Goal: Communication & Community: Participate in discussion

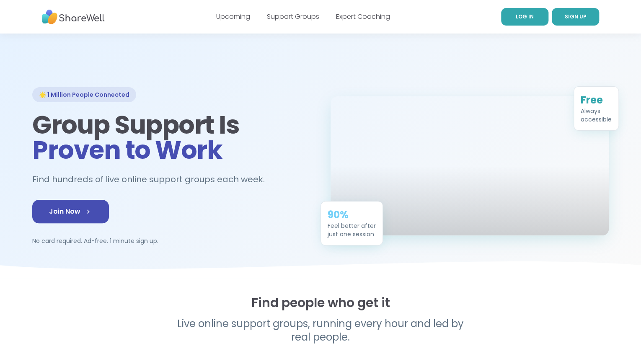
click at [525, 18] on span "LOG IN" at bounding box center [525, 16] width 18 height 7
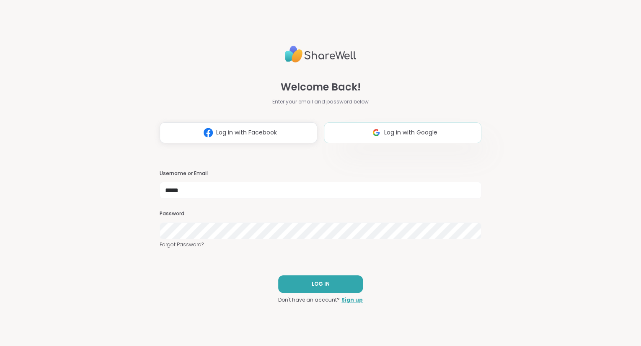
click at [450, 134] on button "Log in with Google" at bounding box center [402, 132] width 157 height 21
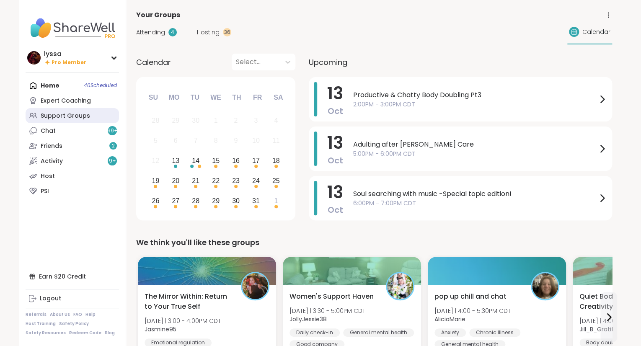
click at [41, 121] on link "Support Groups" at bounding box center [72, 115] width 93 height 15
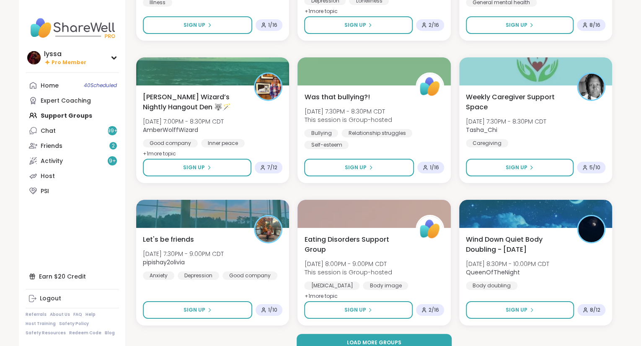
scroll to position [1488, 0]
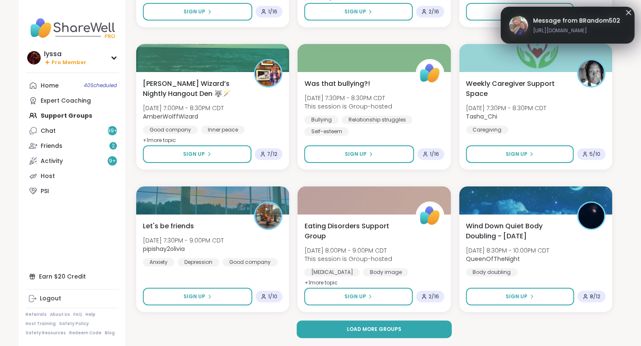
click at [430, 332] on button "Load more groups" at bounding box center [374, 329] width 155 height 18
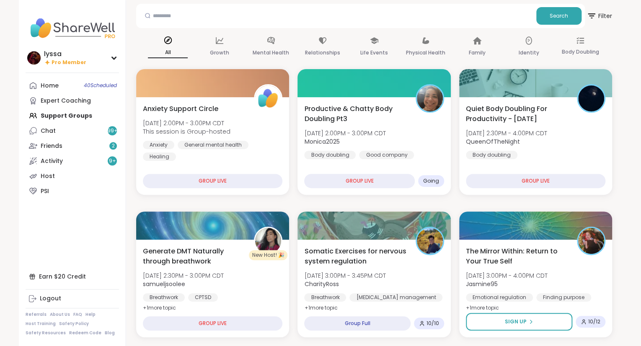
scroll to position [0, 0]
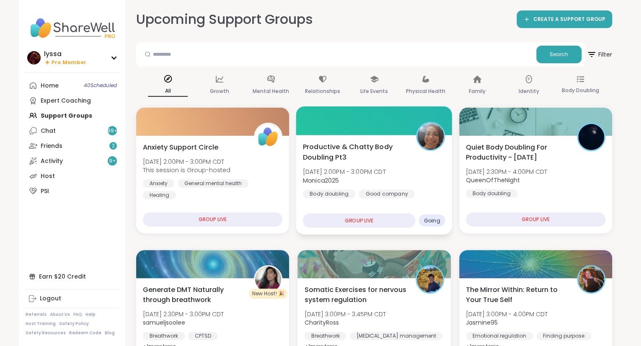
click at [410, 166] on div "Productive & Chatty Body Doubling Pt3 Mon, Oct 13 | 2:00PM - 3:00PM CDT Monica2…" at bounding box center [374, 170] width 142 height 57
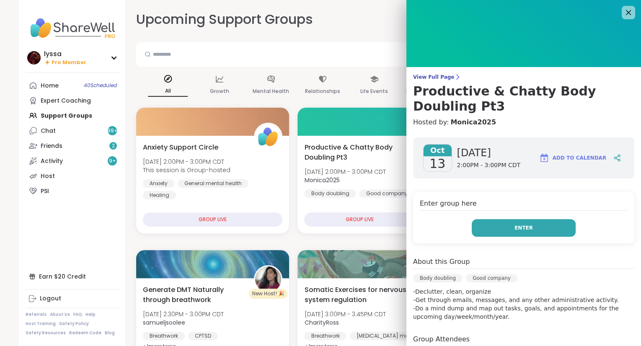
click at [541, 220] on button "Enter" at bounding box center [524, 228] width 104 height 18
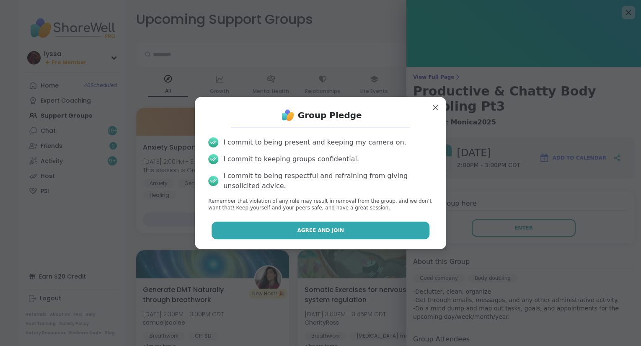
click at [381, 239] on button "Agree and Join" at bounding box center [321, 231] width 218 height 18
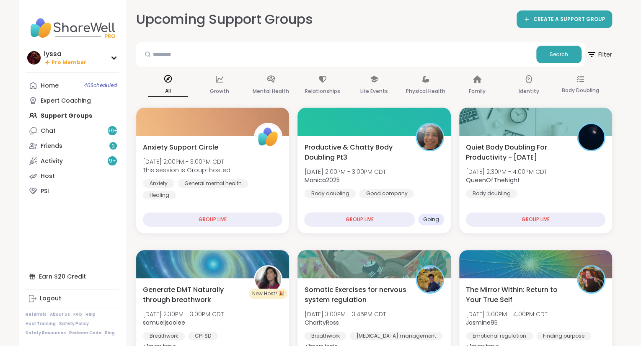
scroll to position [336, 0]
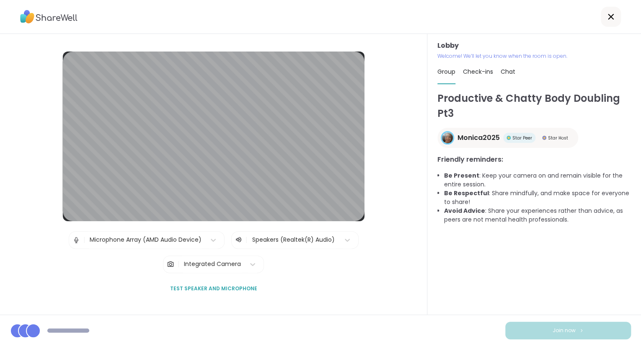
click at [606, 18] on icon at bounding box center [611, 17] width 10 height 10
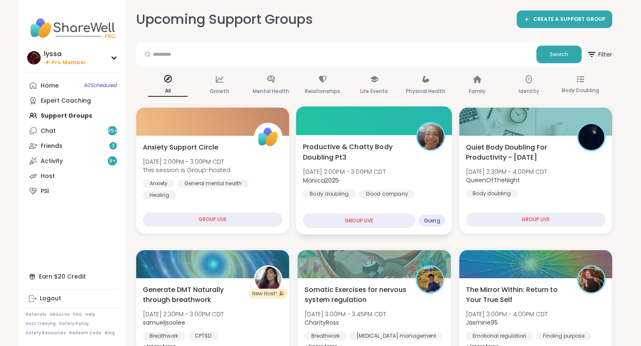
click at [418, 165] on div "Productive & Chatty Body Doubling Pt3 Mon, Oct 13 | 2:00PM - 3:00PM CDT Monica2…" at bounding box center [374, 170] width 142 height 57
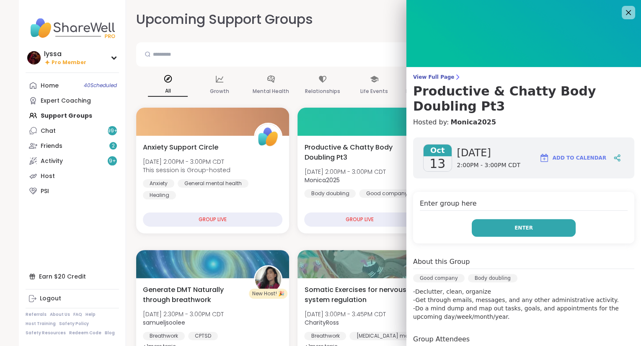
click at [509, 232] on button "Enter" at bounding box center [524, 228] width 104 height 18
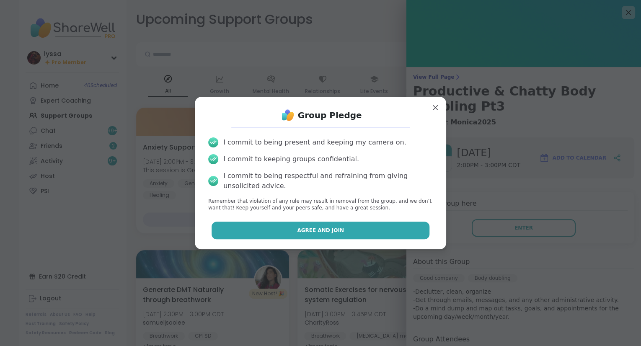
click at [408, 227] on button "Agree and Join" at bounding box center [321, 231] width 218 height 18
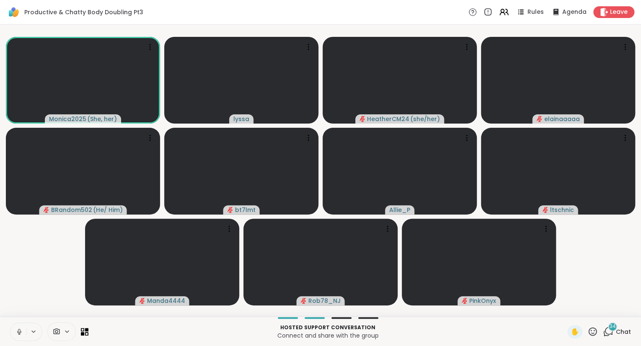
click at [19, 333] on icon at bounding box center [19, 332] width 8 height 8
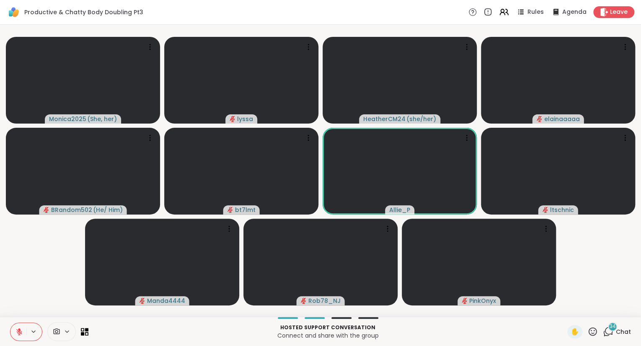
click at [623, 330] on span "Chat" at bounding box center [623, 332] width 15 height 8
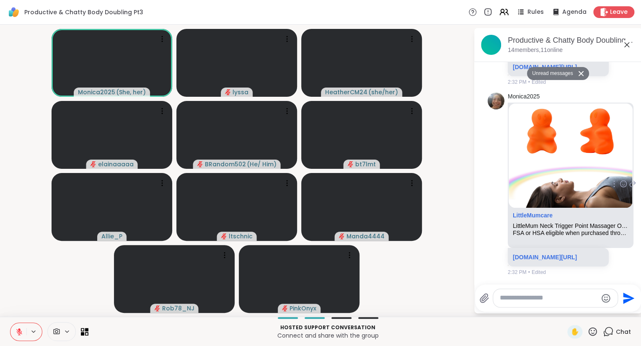
scroll to position [2952, 0]
click at [624, 41] on icon at bounding box center [627, 45] width 10 height 10
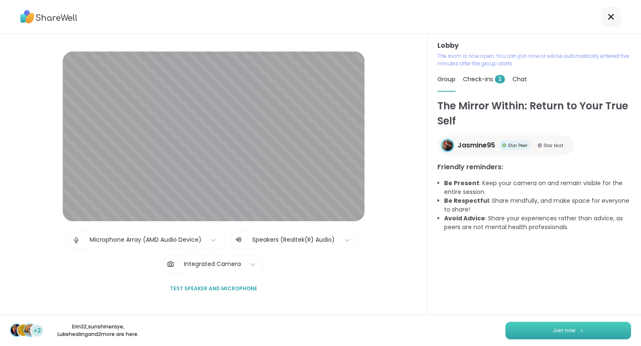
click at [520, 329] on button "Join now" at bounding box center [568, 331] width 126 height 18
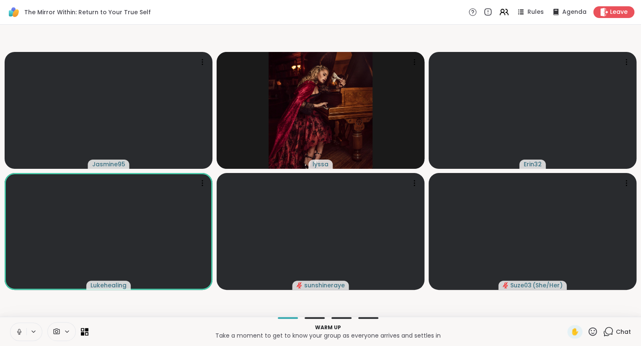
click at [17, 328] on icon at bounding box center [19, 332] width 8 height 8
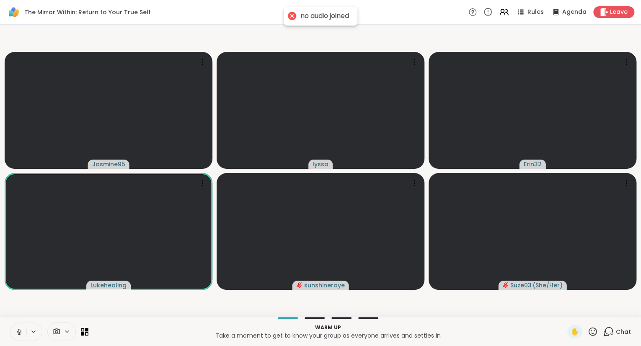
click at [21, 334] on icon at bounding box center [19, 332] width 8 height 8
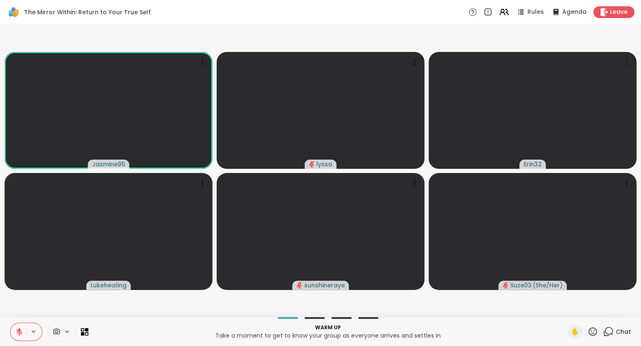
click at [18, 332] on icon at bounding box center [19, 332] width 8 height 8
click at [23, 333] on button at bounding box center [17, 332] width 17 height 18
click at [10, 323] on button at bounding box center [18, 332] width 16 height 18
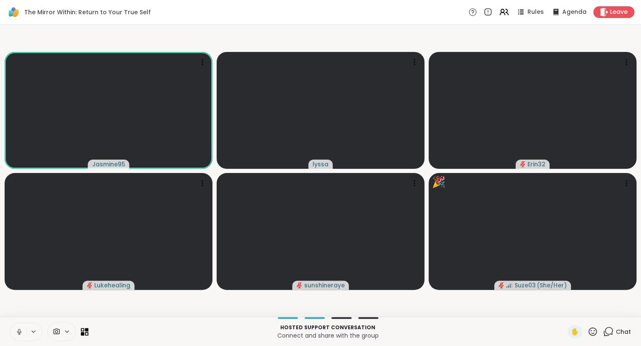
click at [18, 328] on button at bounding box center [18, 332] width 16 height 18
click at [621, 330] on span "Chat" at bounding box center [623, 332] width 15 height 8
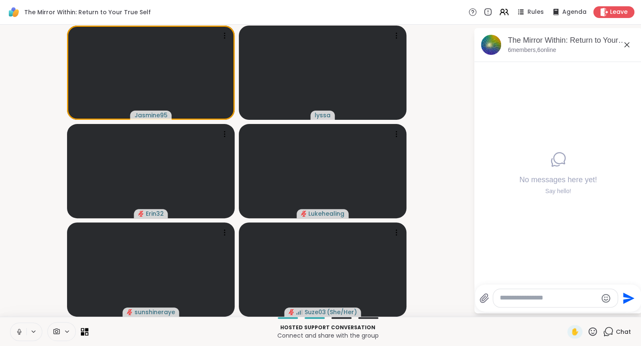
click at [553, 300] on textarea "Type your message" at bounding box center [549, 298] width 98 height 9
type textarea "**********"
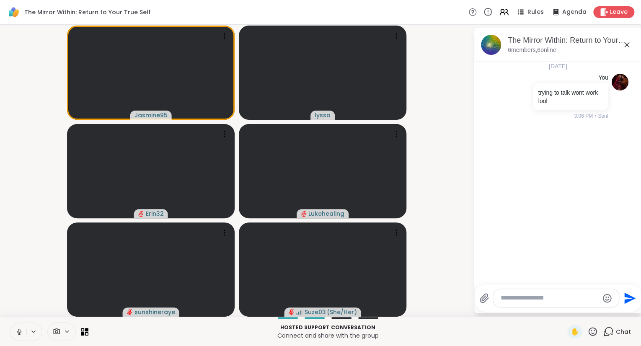
click at [627, 47] on icon at bounding box center [627, 45] width 10 height 10
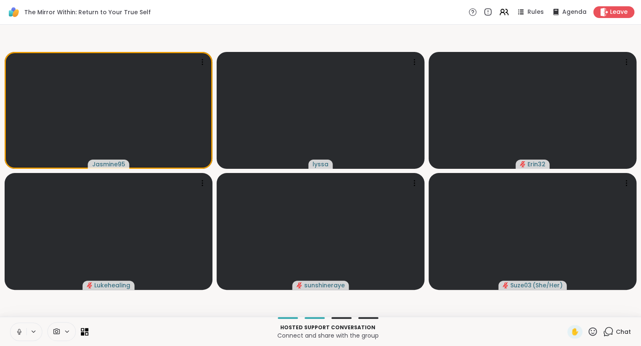
click at [16, 329] on icon at bounding box center [19, 332] width 8 height 8
click at [77, 280] on div at bounding box center [109, 231] width 208 height 117
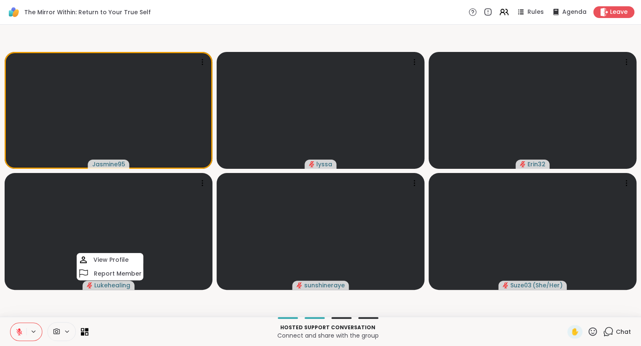
click at [596, 328] on icon at bounding box center [592, 331] width 10 height 10
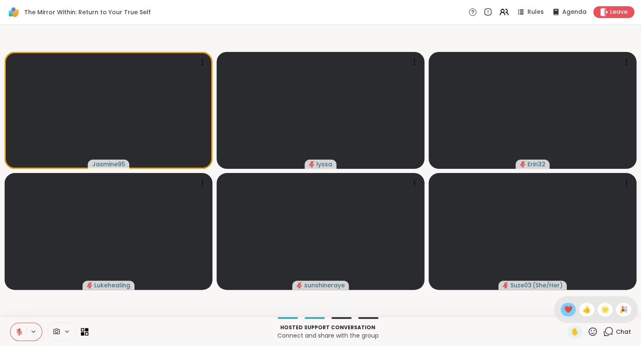
click at [570, 311] on div "❤️" at bounding box center [567, 309] width 15 height 13
click at [594, 327] on icon at bounding box center [592, 331] width 10 height 10
click at [579, 311] on div "👍" at bounding box center [586, 309] width 15 height 13
click at [602, 13] on icon at bounding box center [604, 12] width 8 height 9
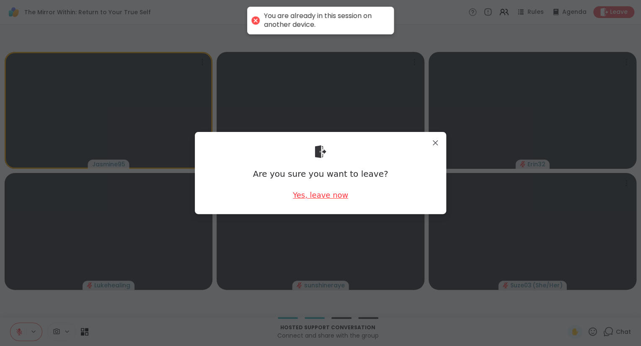
click at [306, 194] on div "Yes, leave now" at bounding box center [320, 195] width 55 height 10
